Goal: Task Accomplishment & Management: Manage account settings

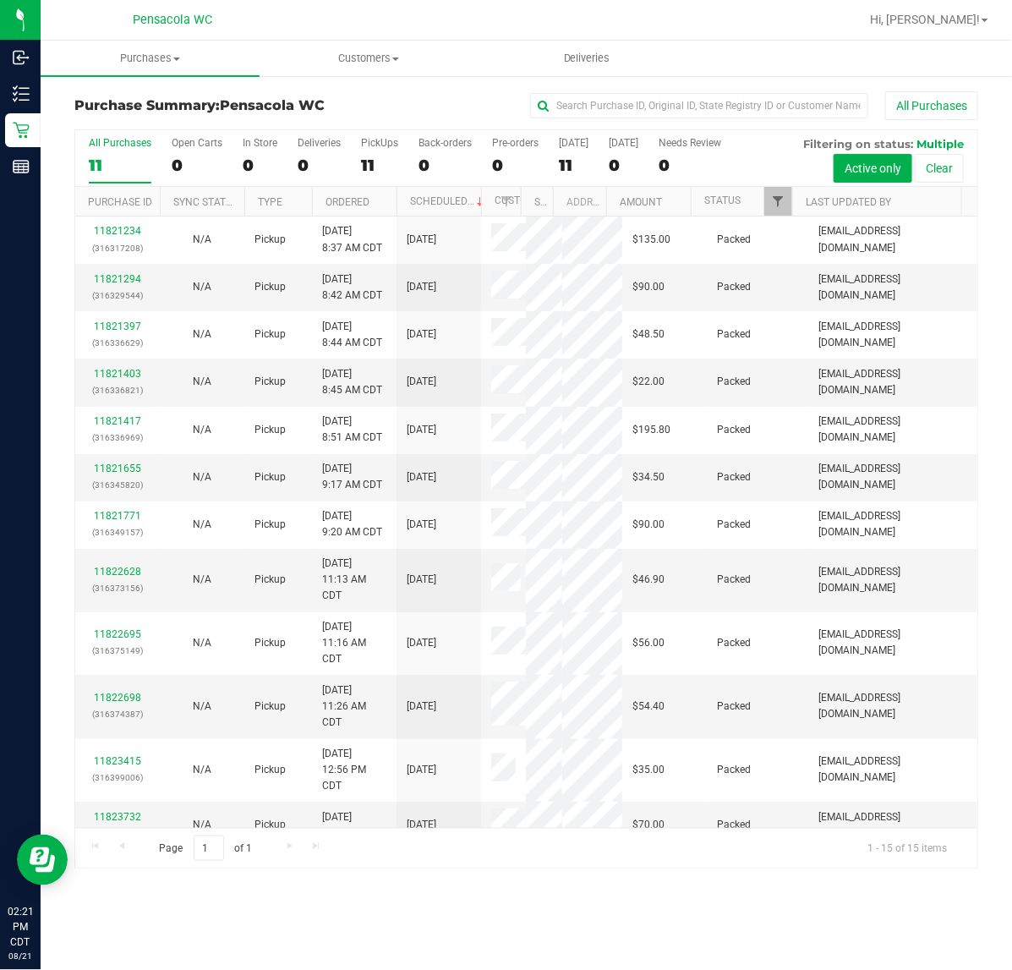
click at [779, 203] on span "Filter" at bounding box center [778, 202] width 14 height 14
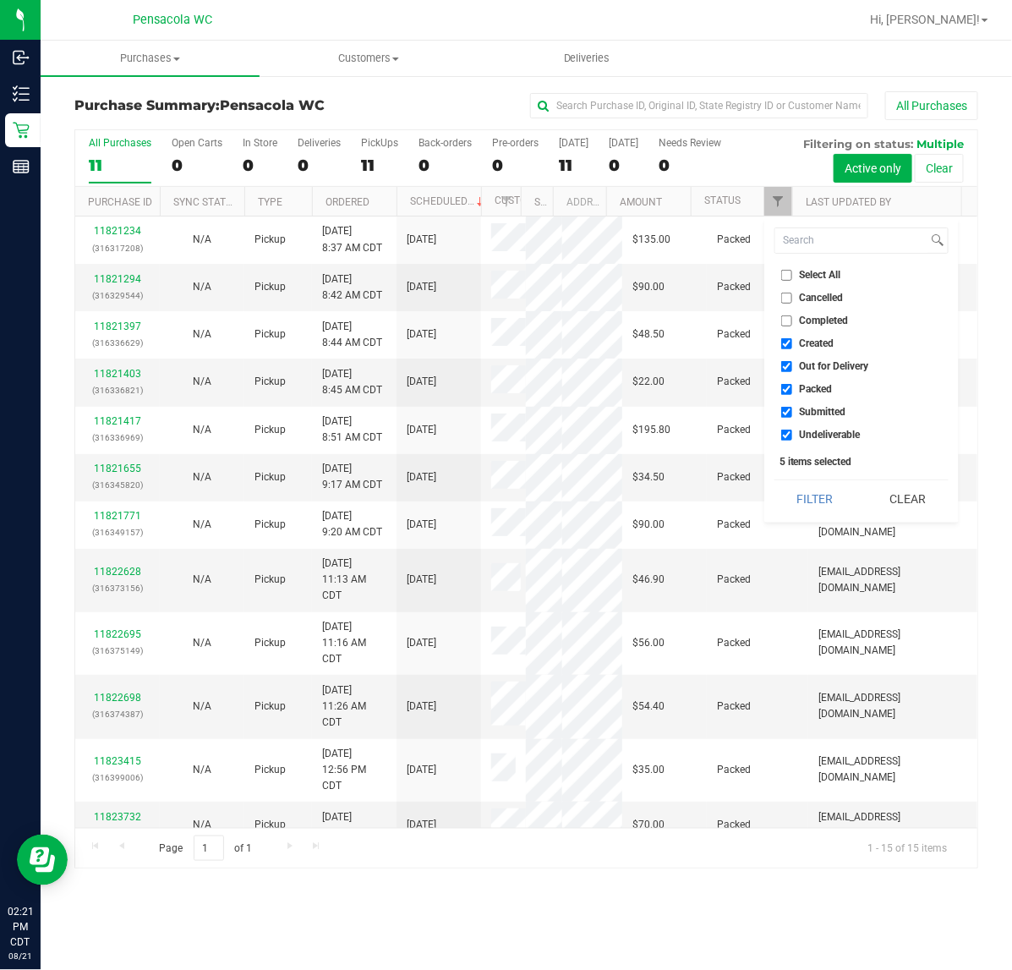
click at [819, 273] on span "Select All" at bounding box center [820, 275] width 41 height 10
click at [793, 273] on input "Select All" at bounding box center [787, 275] width 11 height 11
checkbox input "true"
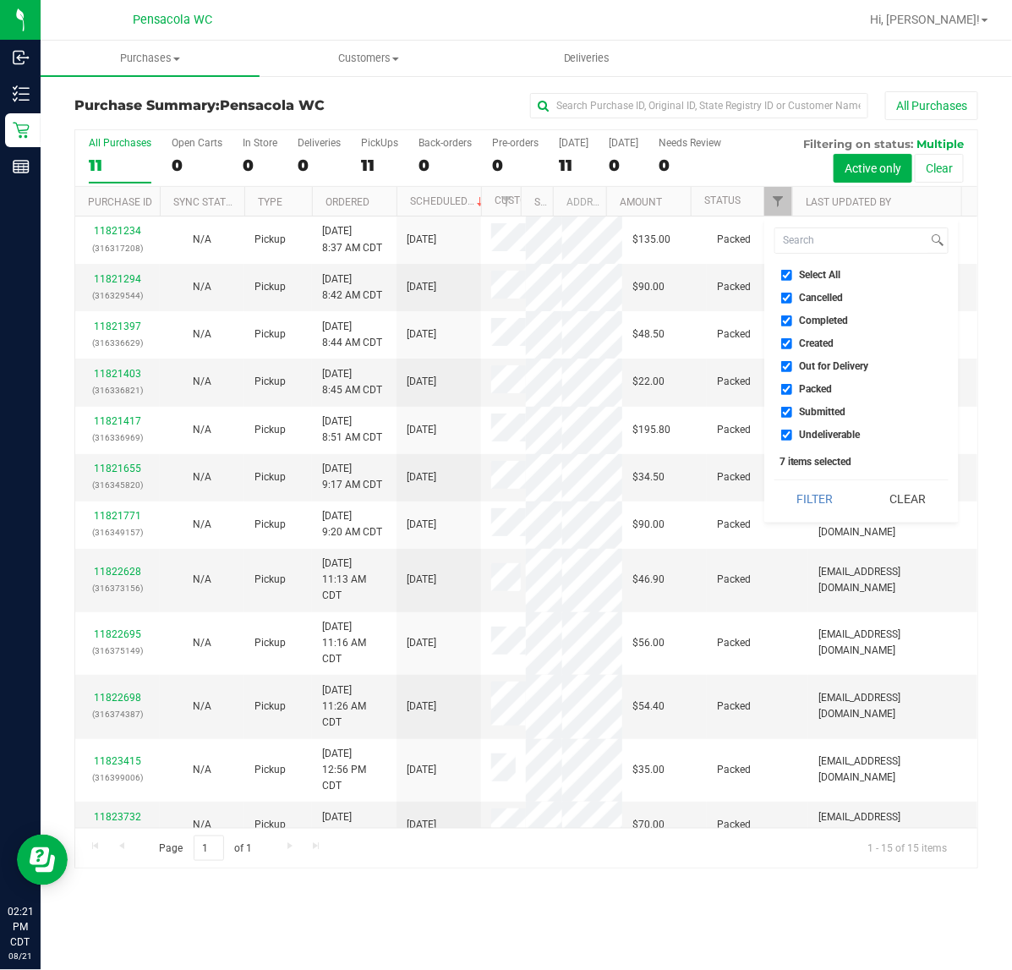
click at [822, 275] on span "Select All" at bounding box center [820, 275] width 41 height 10
click at [793, 275] on input "Select All" at bounding box center [787, 275] width 11 height 11
checkbox input "false"
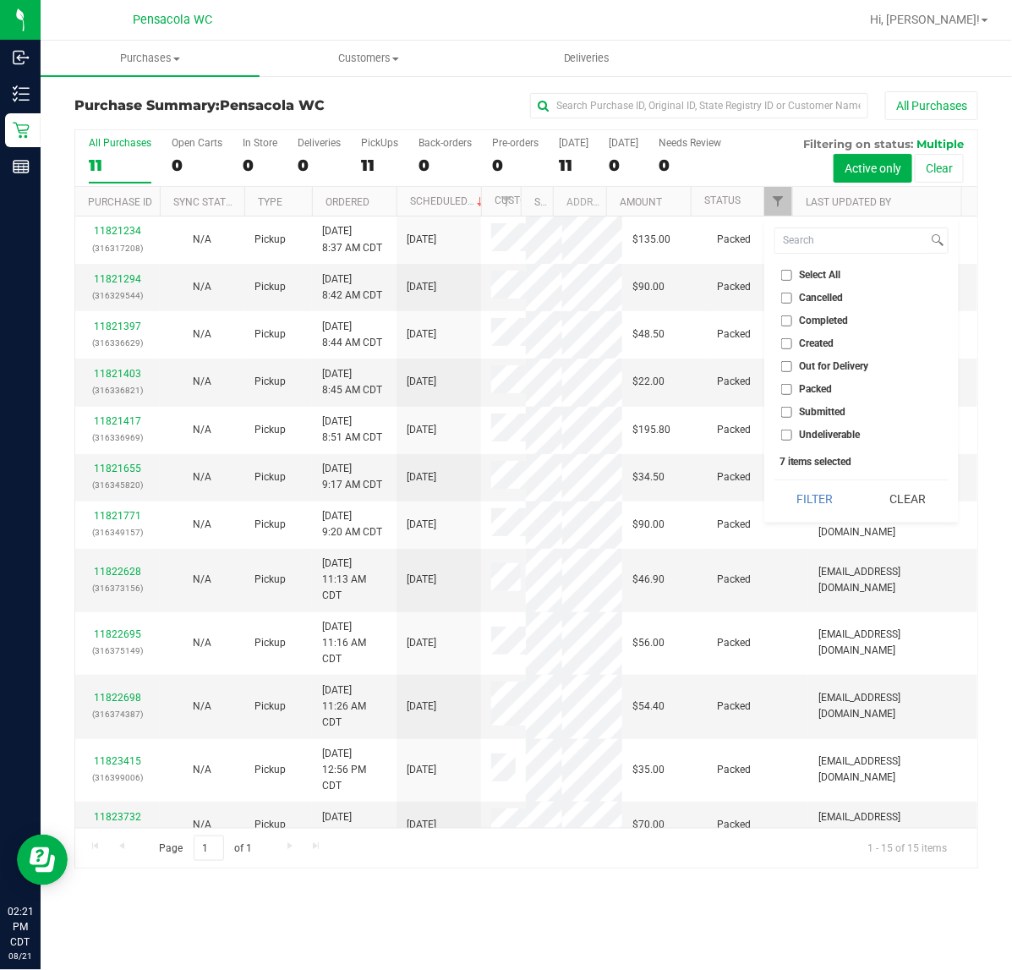
checkbox input "false"
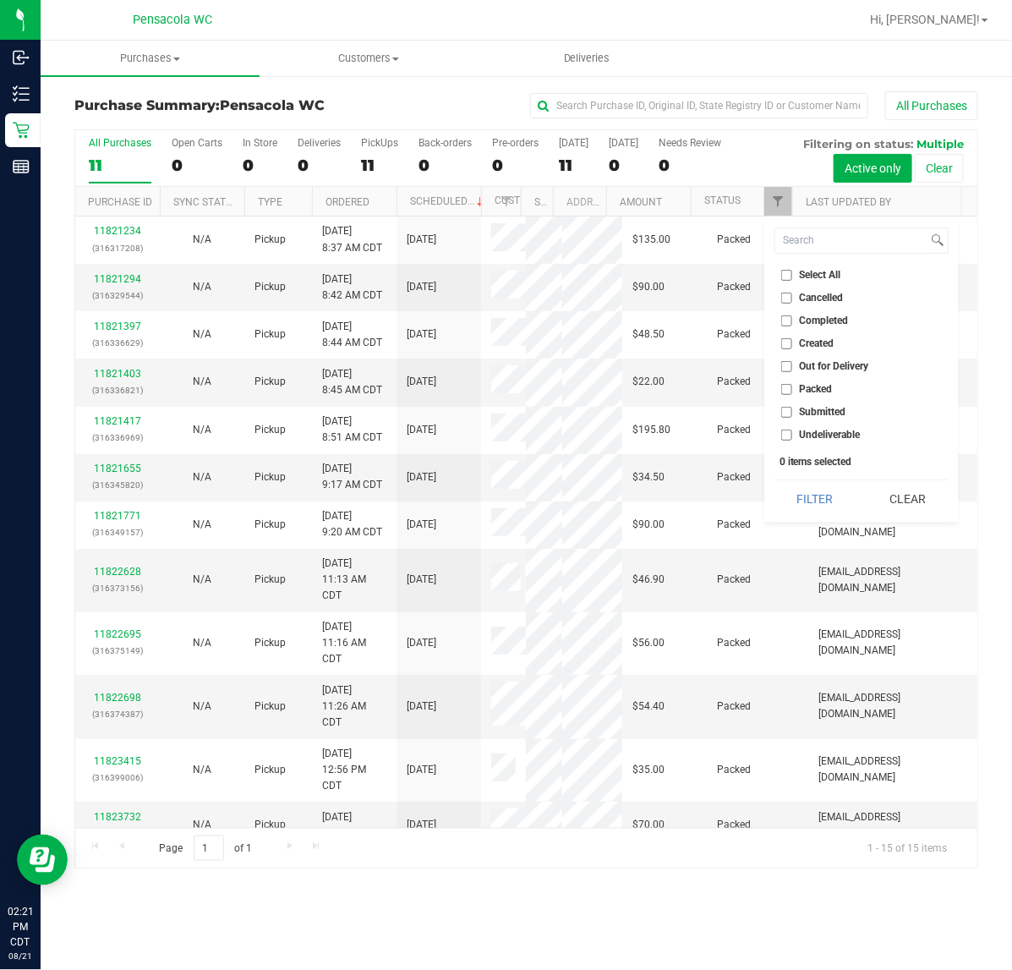
click at [819, 415] on span "Submitted" at bounding box center [823, 412] width 47 height 10
click at [793, 415] on input "Submitted" at bounding box center [787, 412] width 11 height 11
checkbox input "true"
click at [820, 501] on button "Filter" at bounding box center [815, 498] width 81 height 37
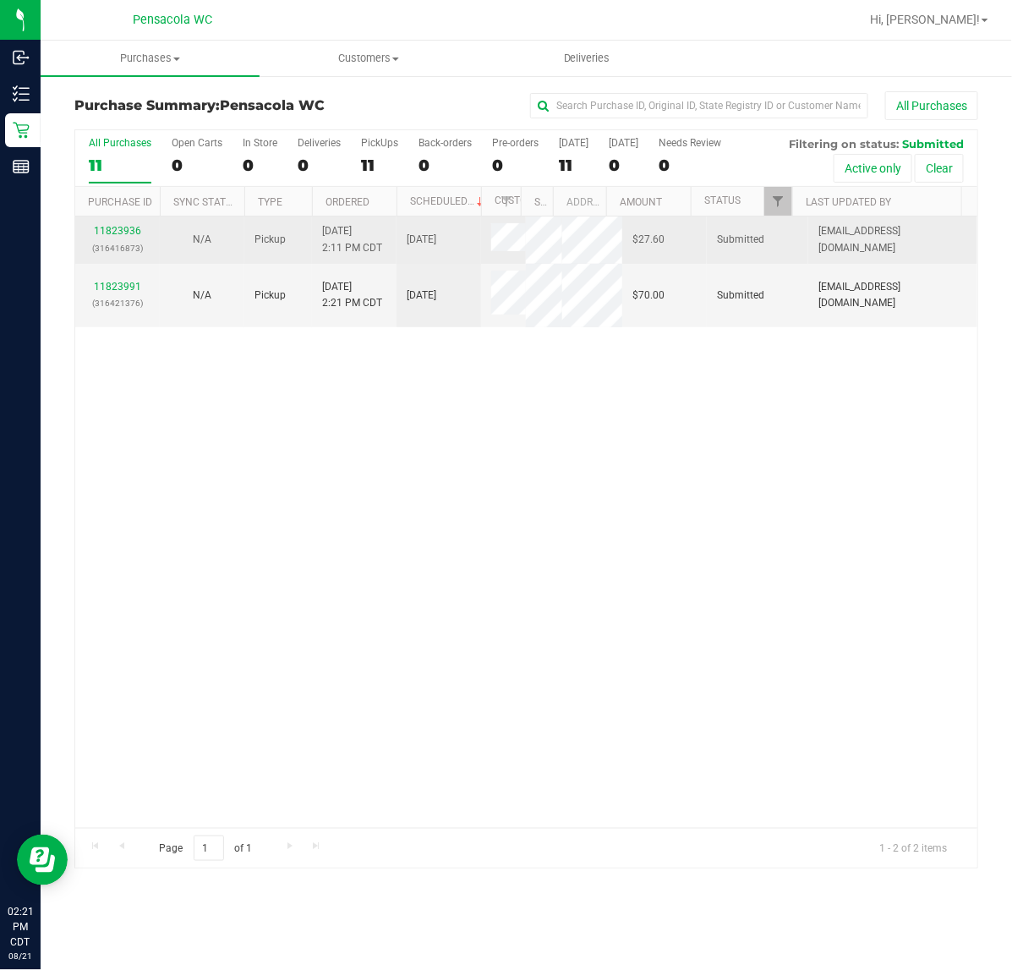
click at [120, 226] on div "11823936 (316416873)" at bounding box center [117, 239] width 64 height 32
click at [125, 233] on link "11823936" at bounding box center [117, 231] width 47 height 12
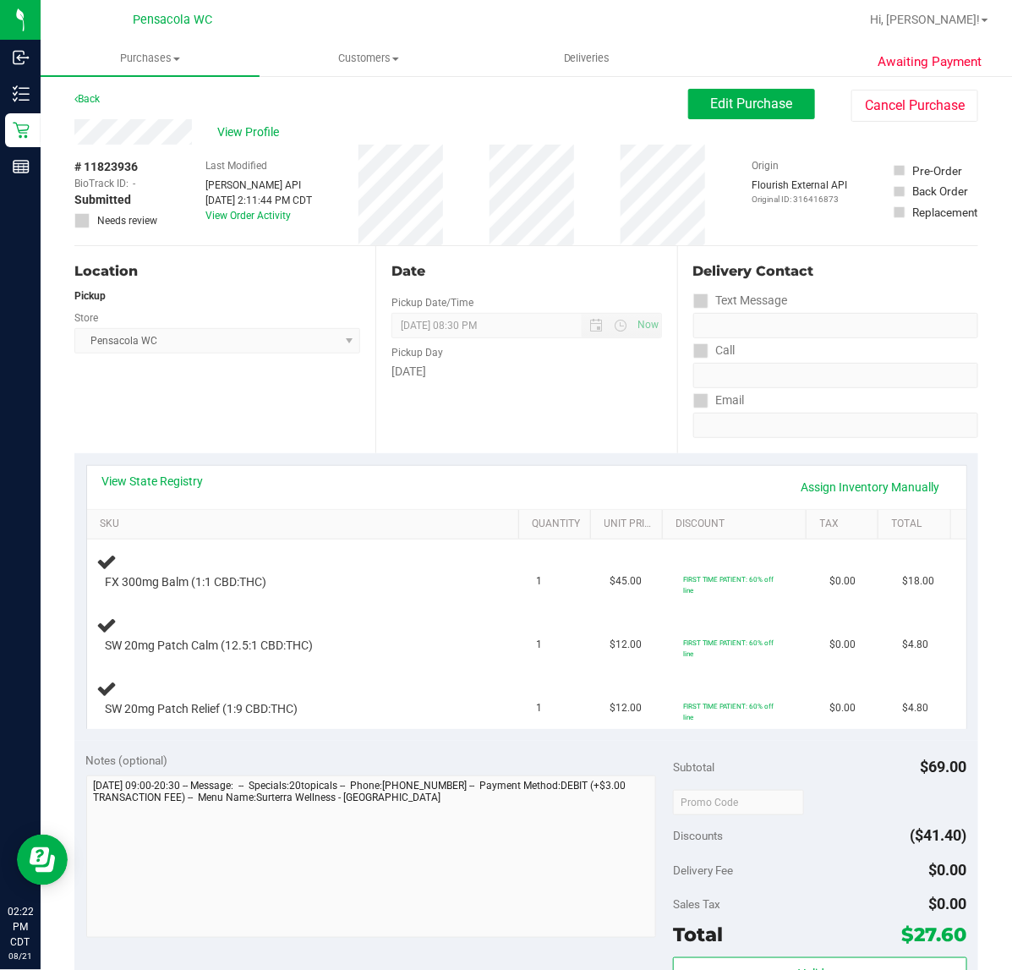
scroll to position [4, 0]
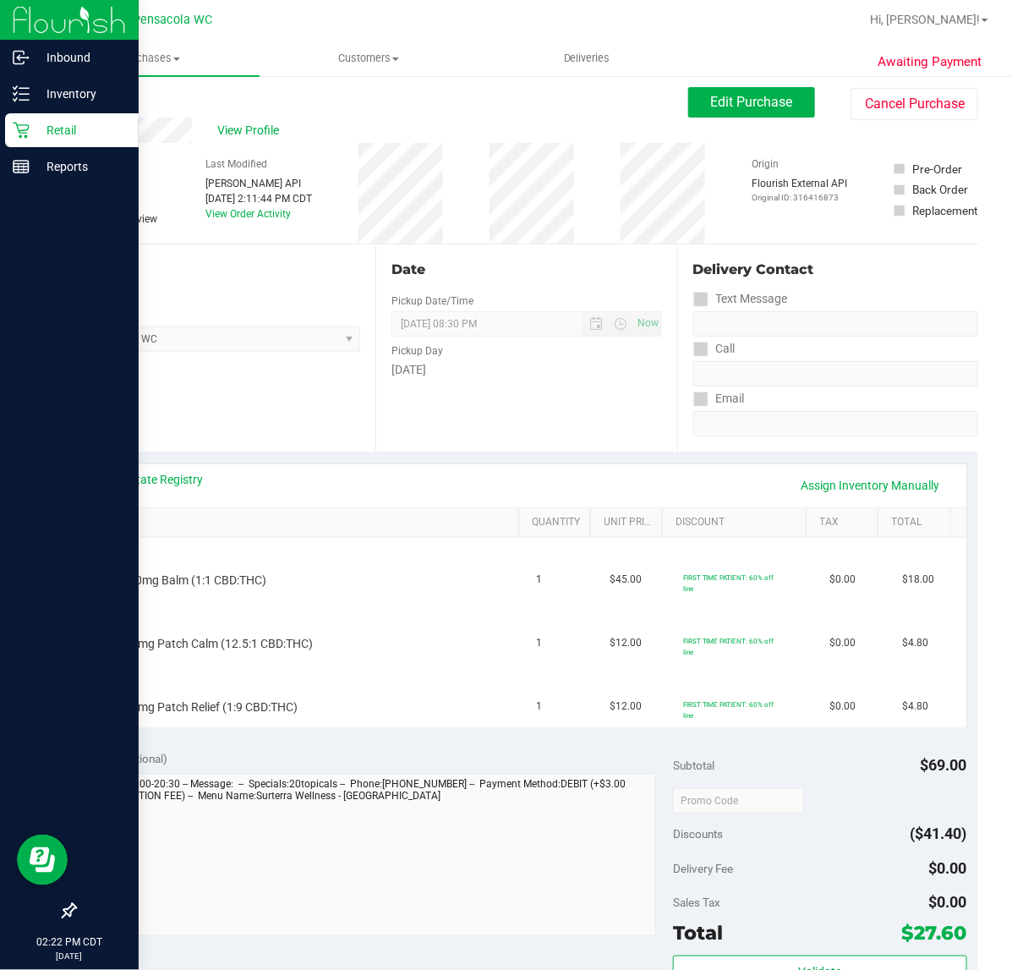
click at [22, 129] on icon at bounding box center [21, 131] width 16 height 16
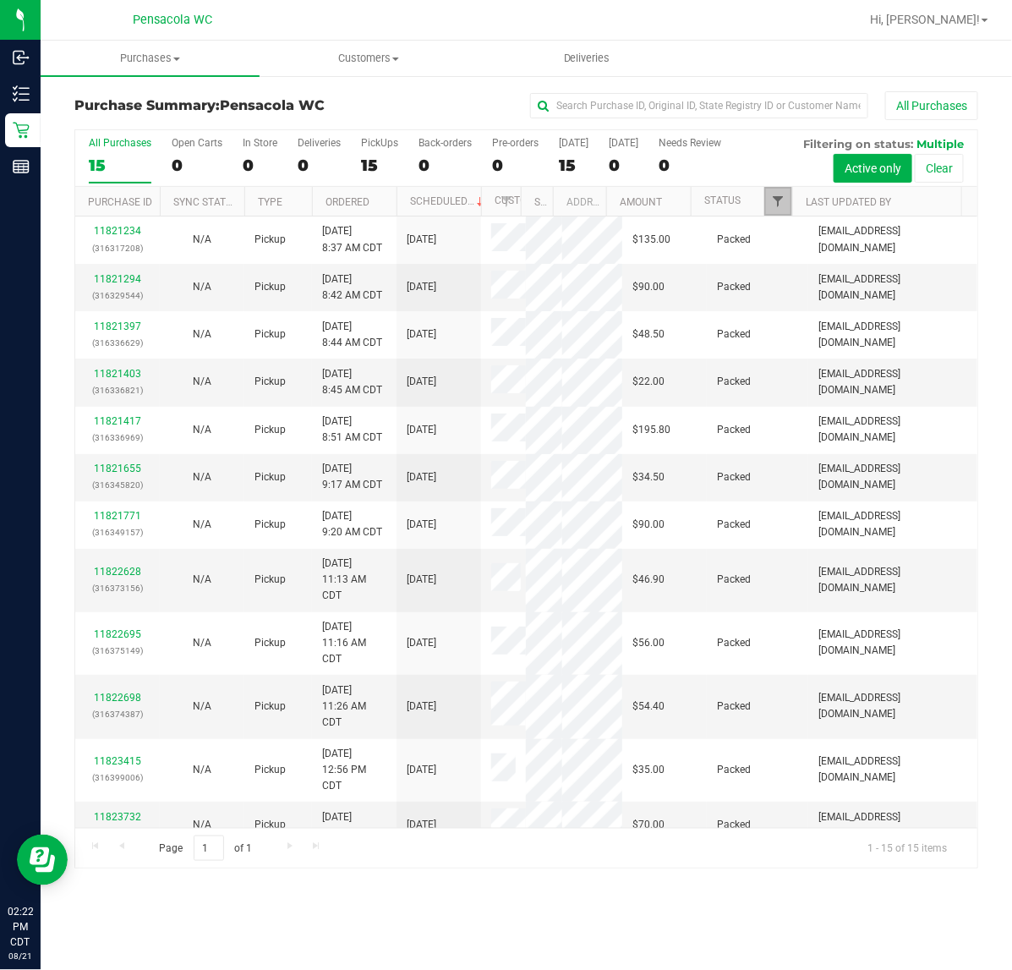
click at [778, 203] on span "Filter" at bounding box center [778, 202] width 14 height 14
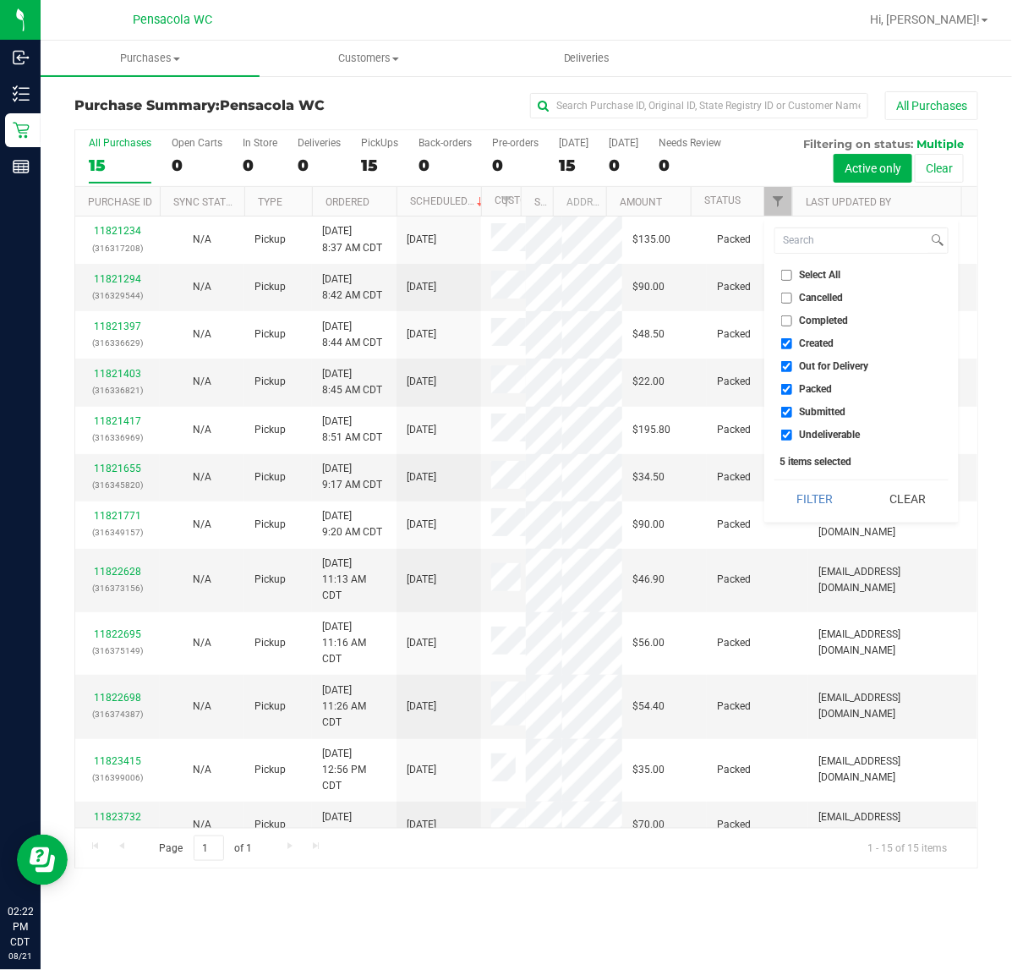
click at [784, 273] on input "Select All" at bounding box center [787, 275] width 11 height 11
checkbox input "true"
click at [787, 275] on input "Select All" at bounding box center [787, 275] width 11 height 11
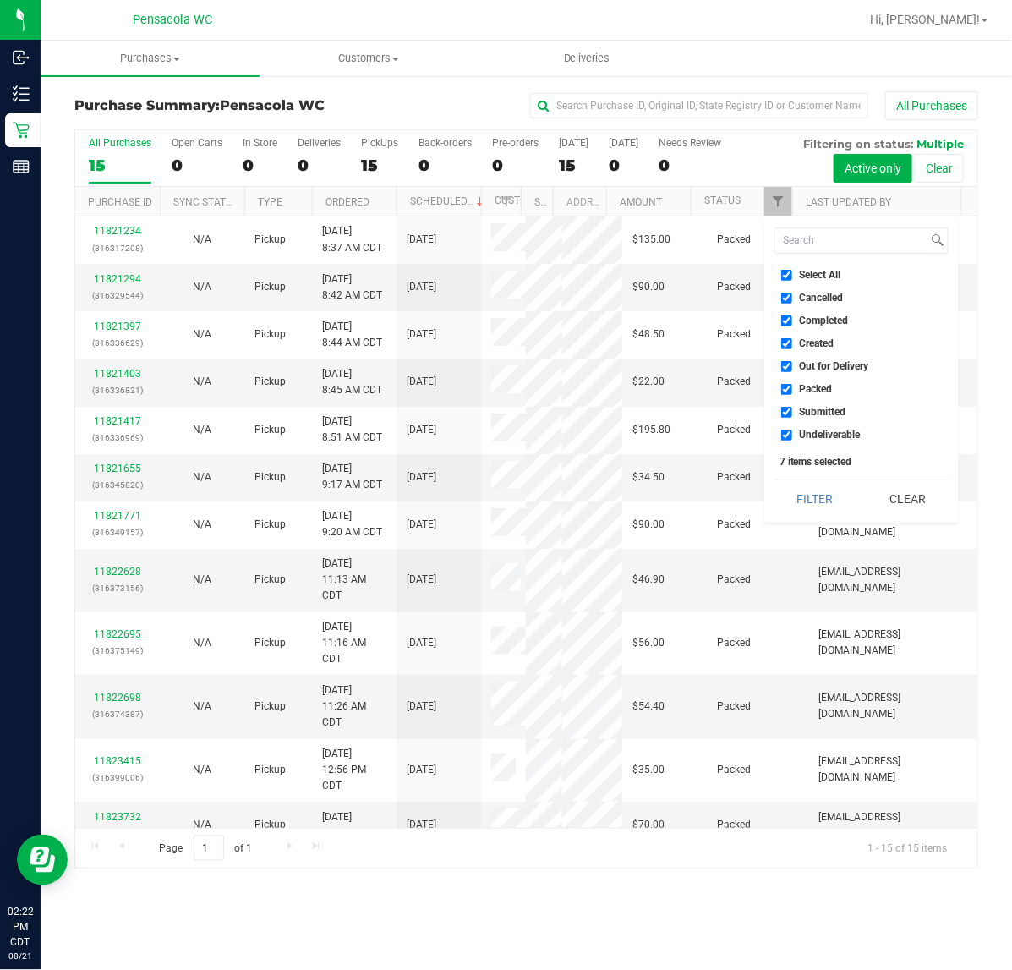
checkbox input "false"
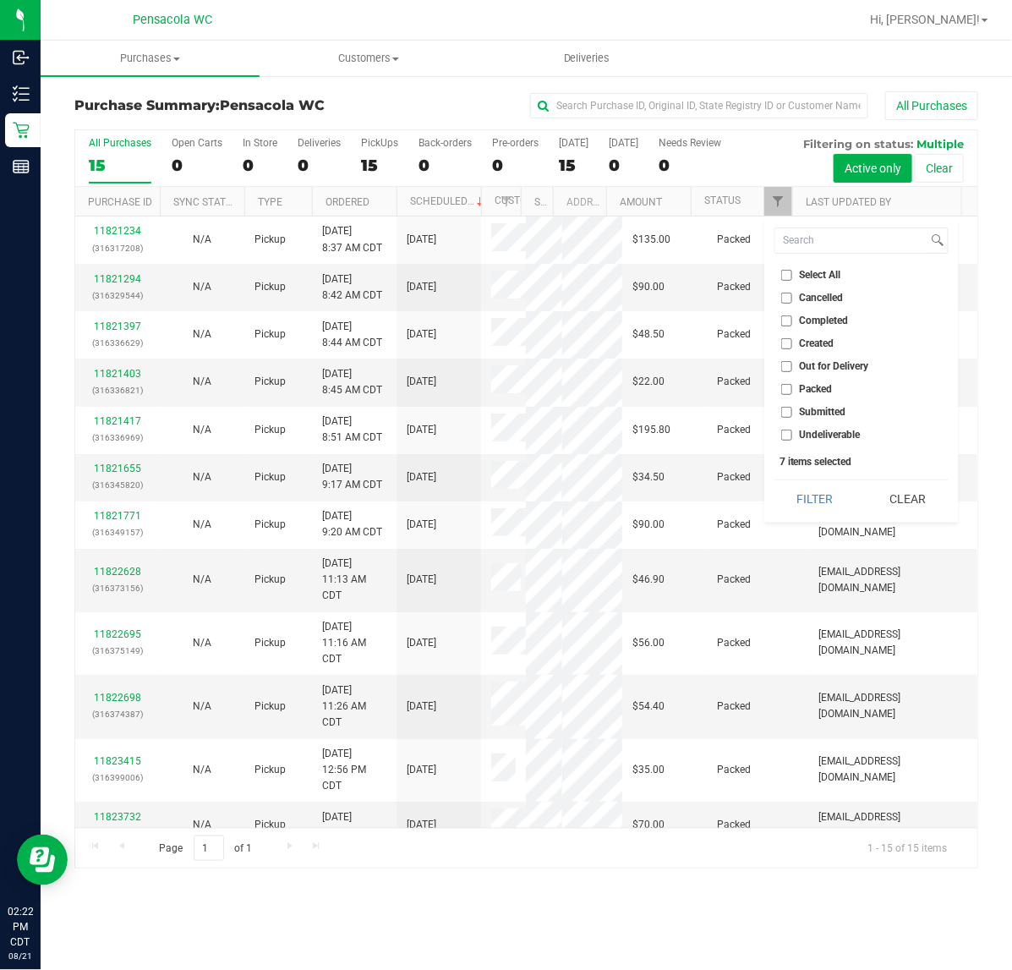
checkbox input "false"
click at [789, 412] on input "Submitted" at bounding box center [787, 412] width 11 height 11
checkbox input "true"
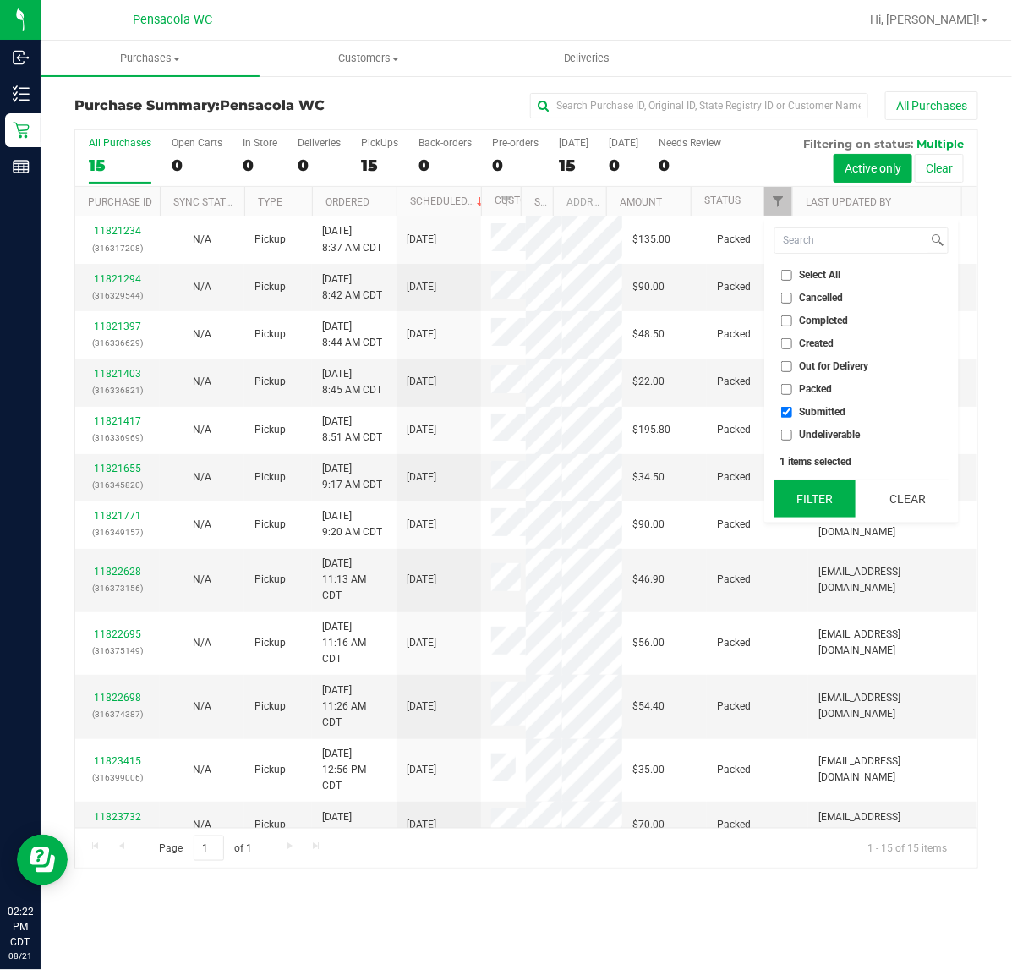
click at [805, 492] on button "Filter" at bounding box center [815, 498] width 81 height 37
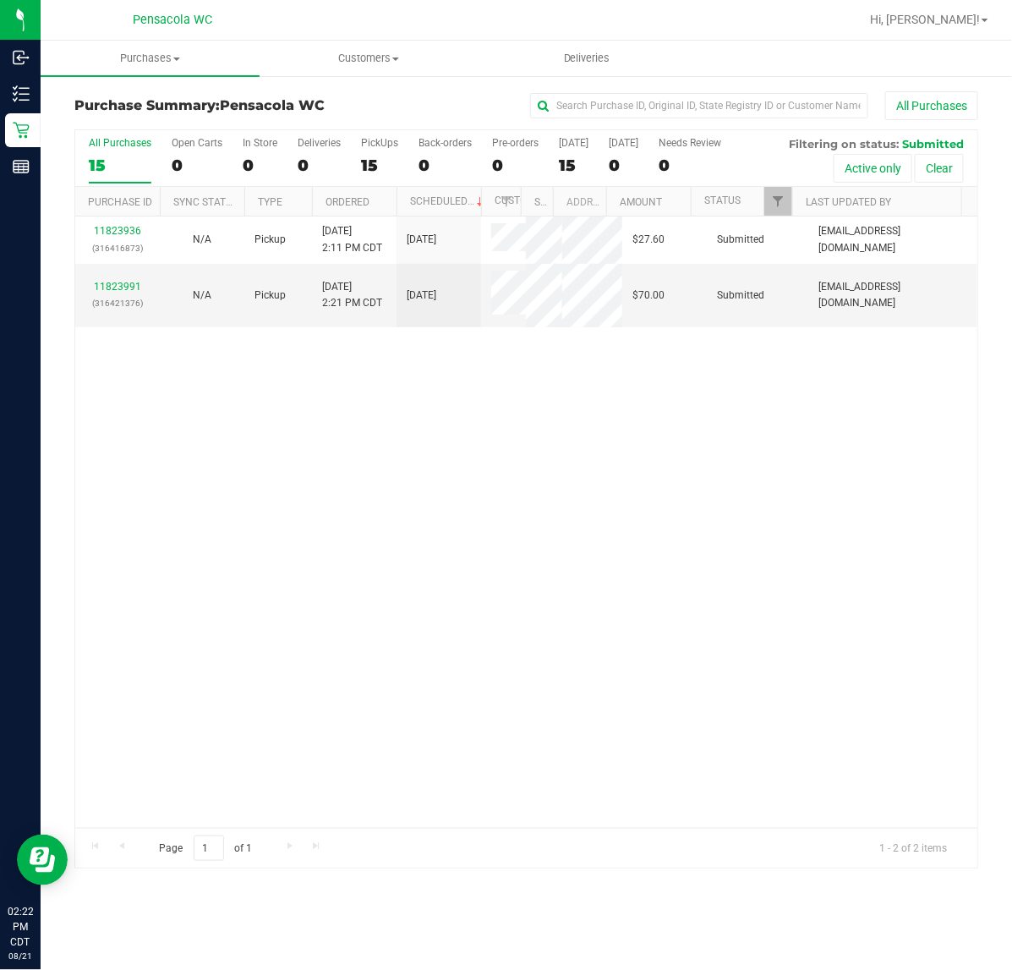
click at [107, 292] on link "11823991" at bounding box center [117, 287] width 47 height 12
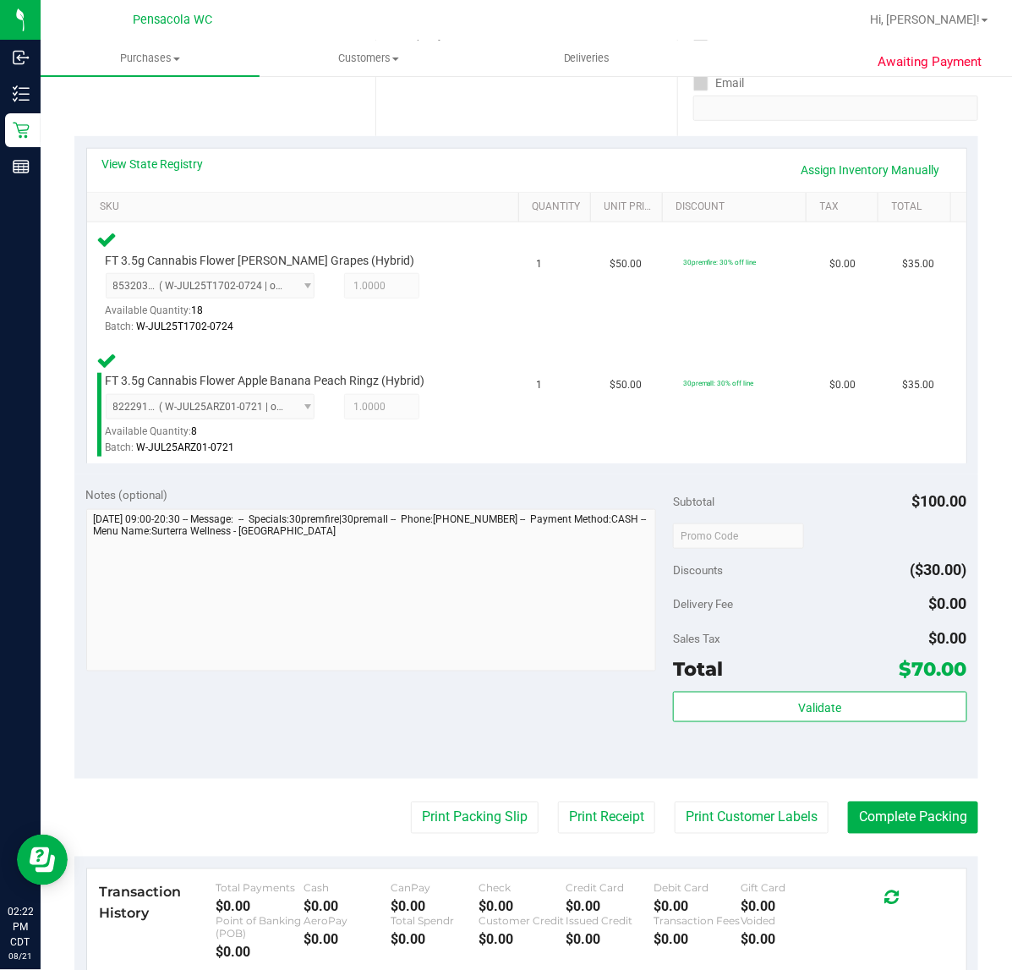
scroll to position [322, 0]
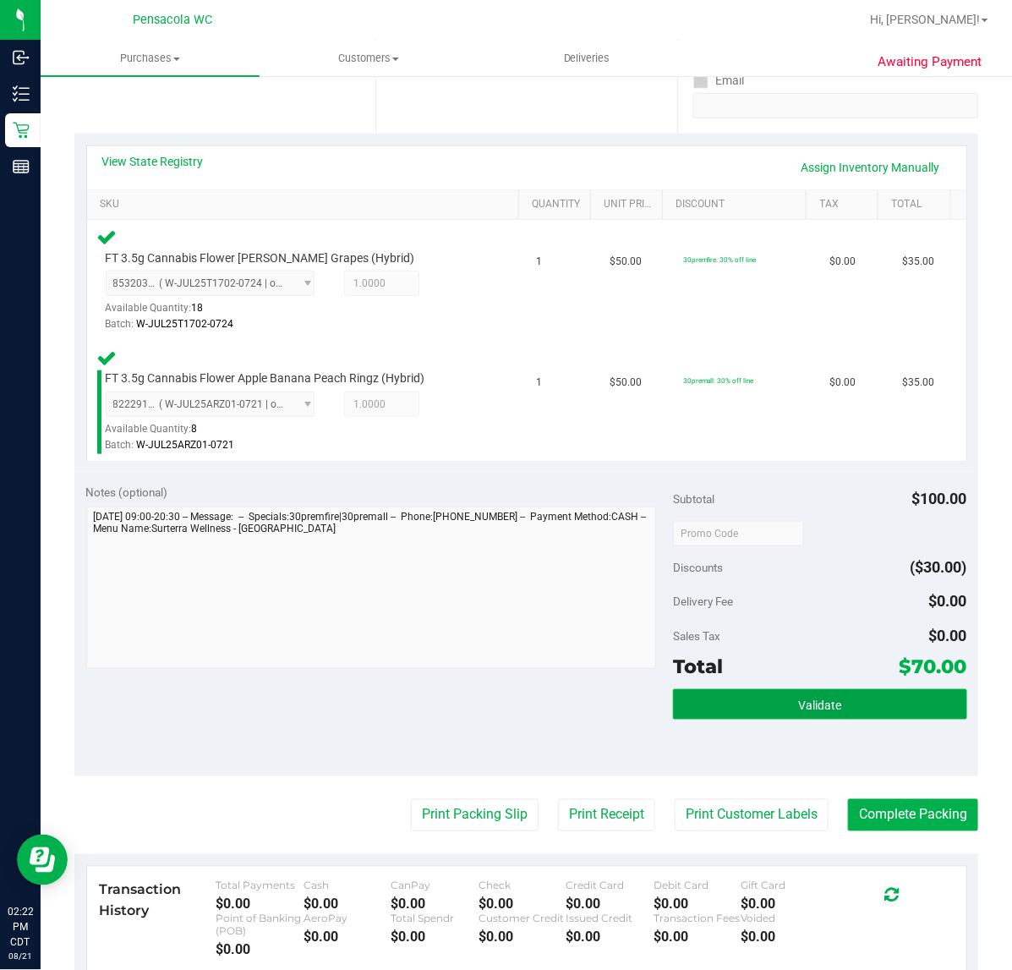
click at [839, 694] on button "Validate" at bounding box center [820, 704] width 294 height 30
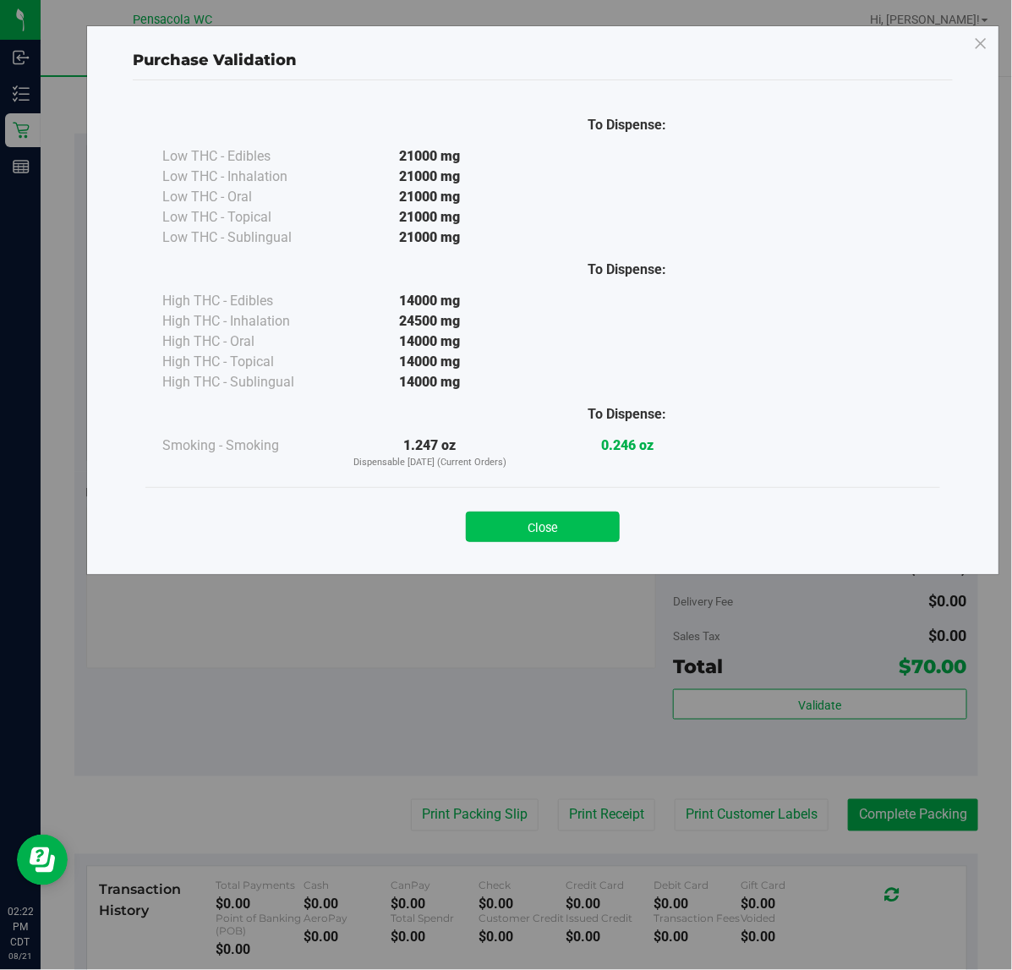
click at [546, 527] on button "Close" at bounding box center [543, 527] width 154 height 30
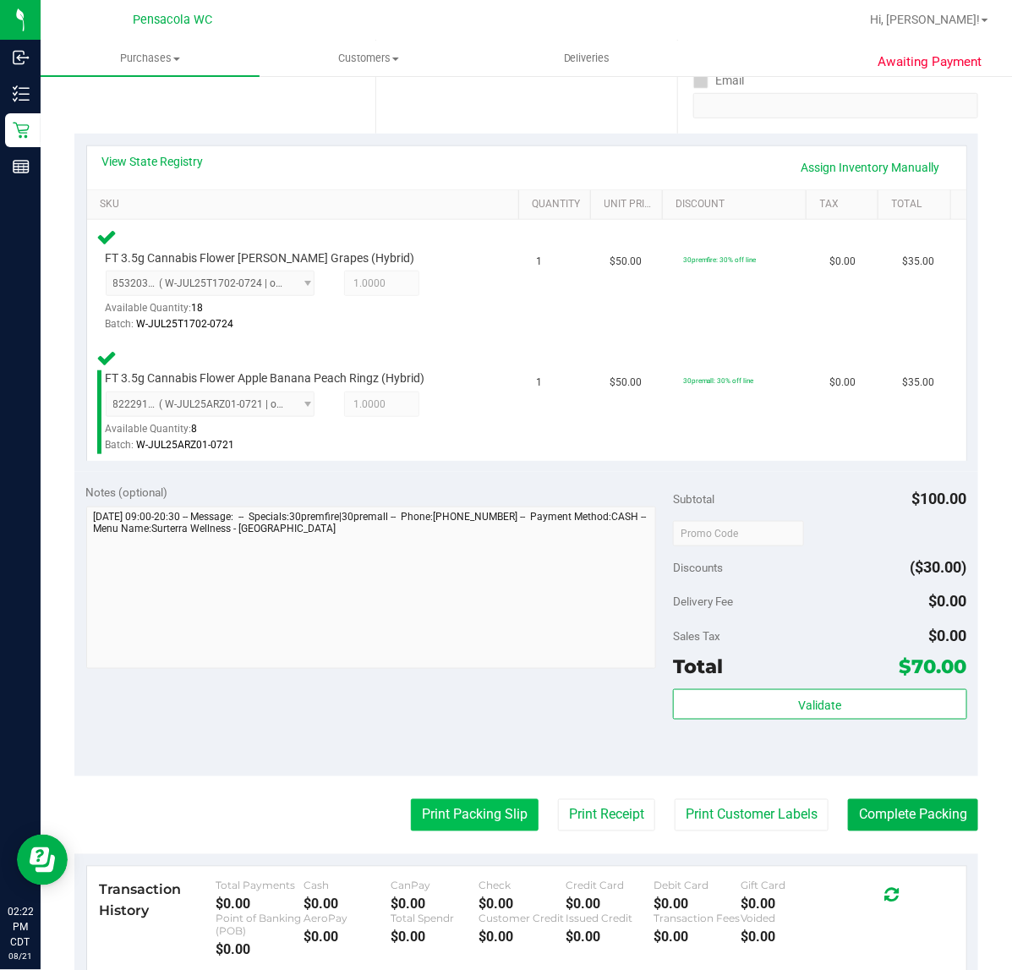
click at [427, 821] on button "Print Packing Slip" at bounding box center [475, 815] width 128 height 32
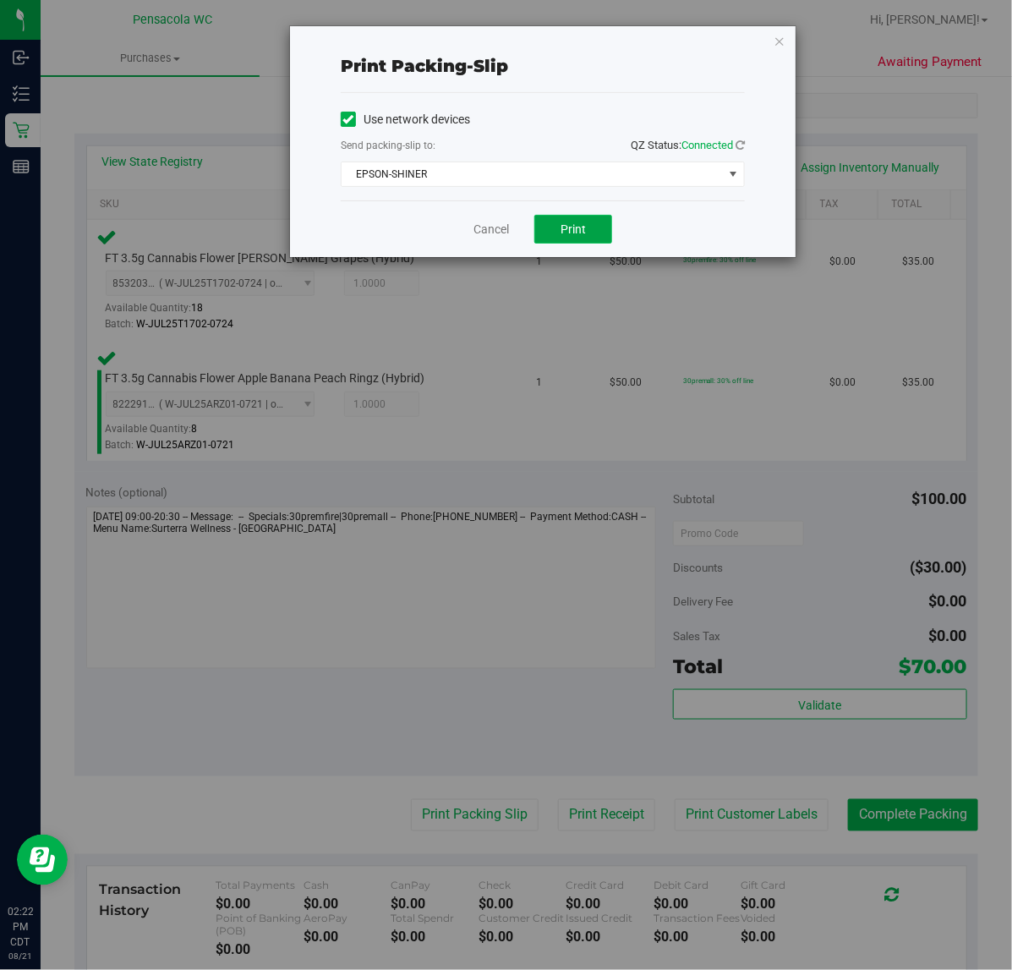
click at [592, 234] on button "Print" at bounding box center [574, 229] width 78 height 29
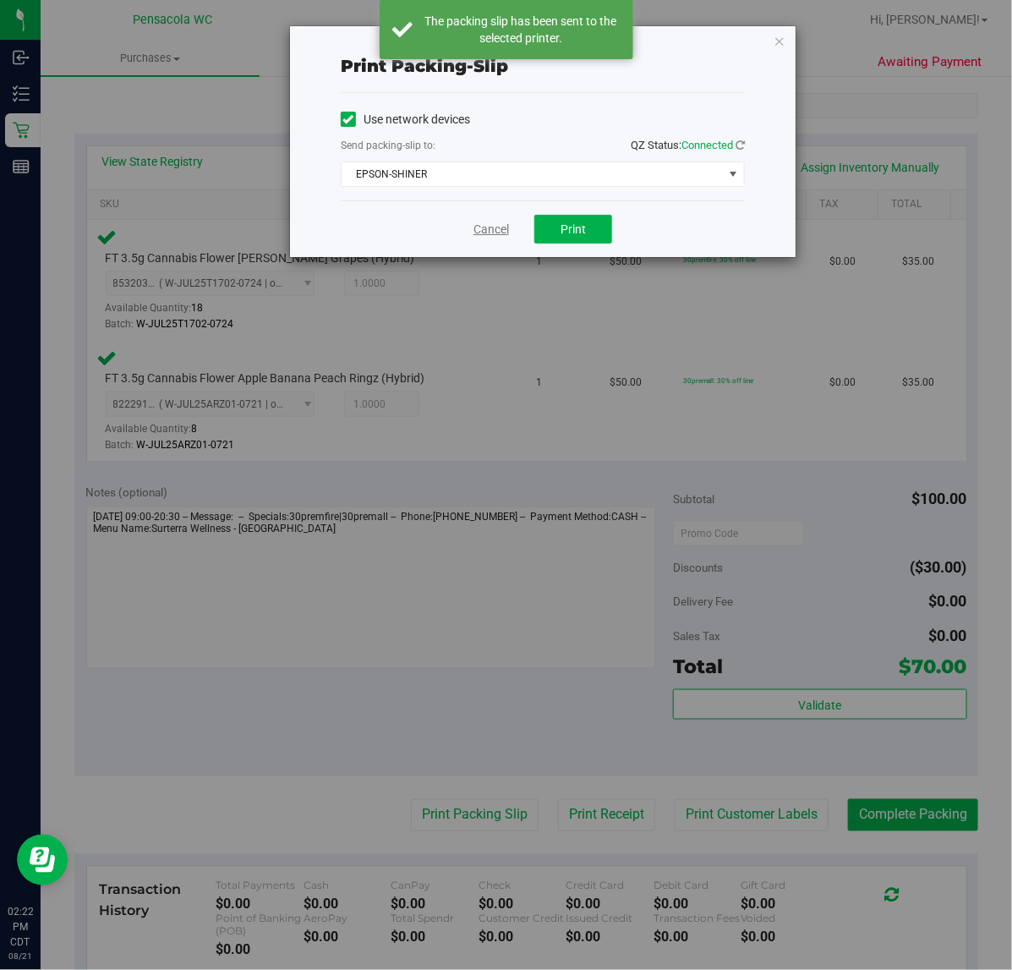
click at [496, 224] on link "Cancel" at bounding box center [492, 230] width 36 height 18
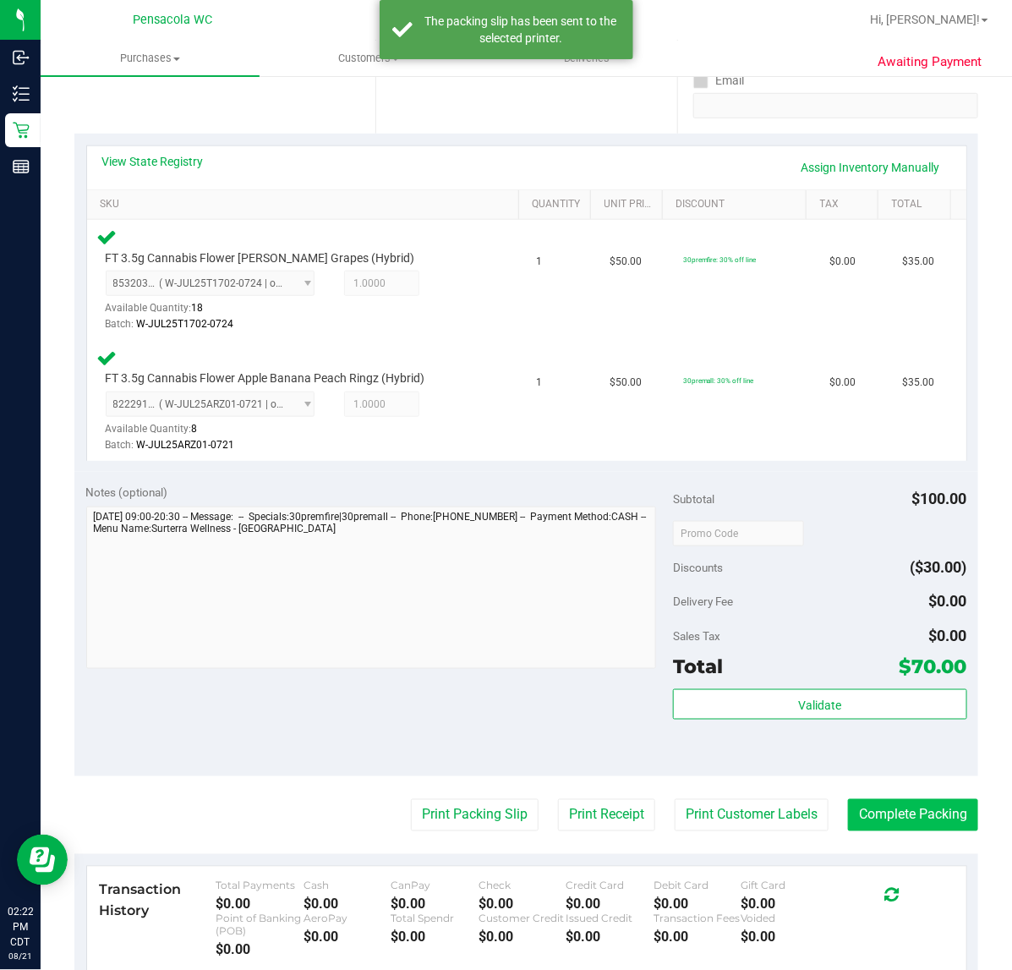
click at [950, 809] on button "Complete Packing" at bounding box center [913, 815] width 130 height 32
